Goal: Find specific page/section: Find specific page/section

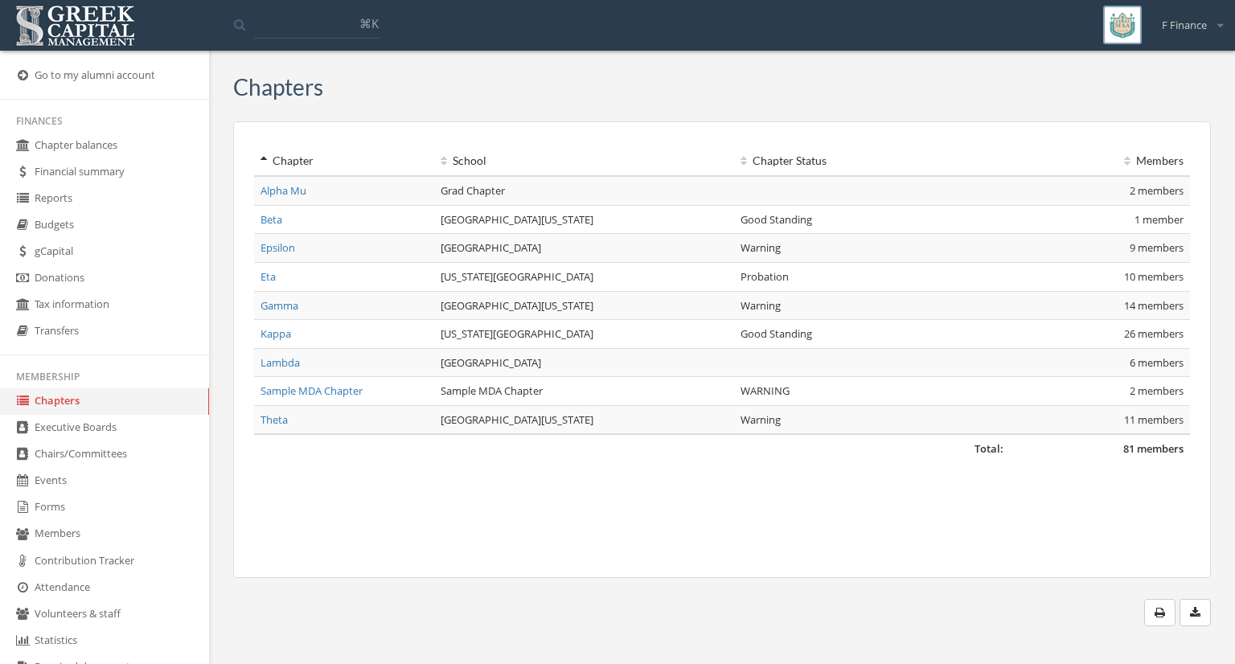
click at [264, 336] on link "Kappa" at bounding box center [276, 333] width 31 height 14
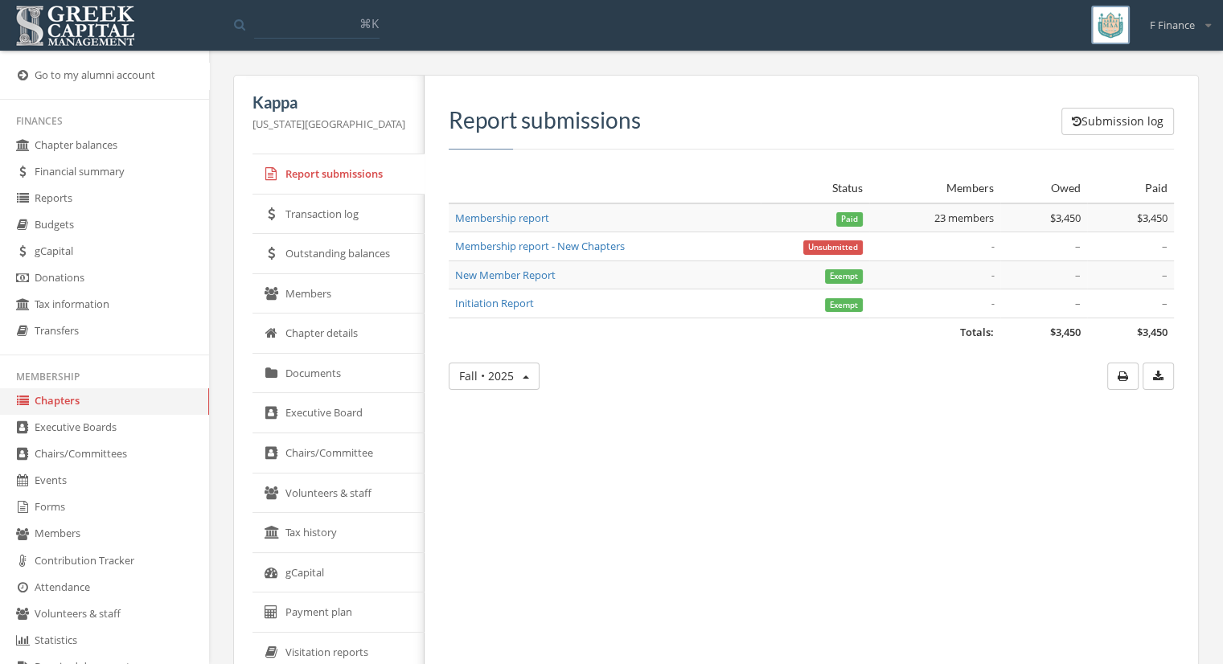
click at [285, 294] on link "Members" at bounding box center [339, 294] width 172 height 40
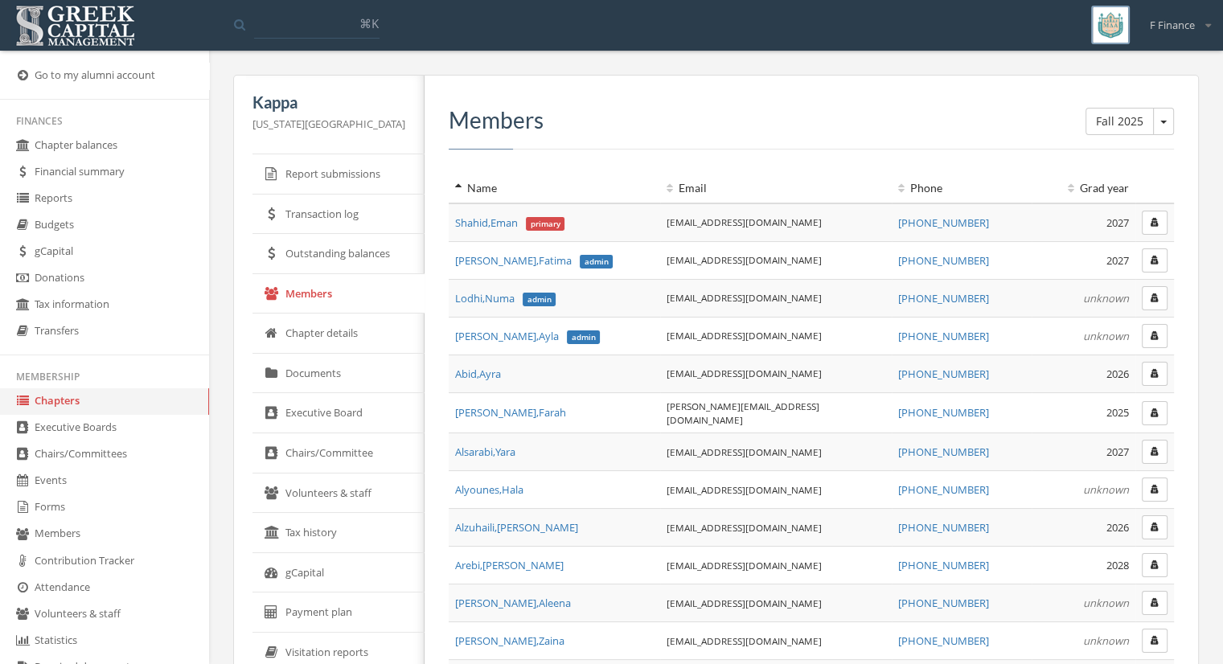
click at [1145, 219] on button "button" at bounding box center [1155, 223] width 26 height 24
